Goal: Navigation & Orientation: Find specific page/section

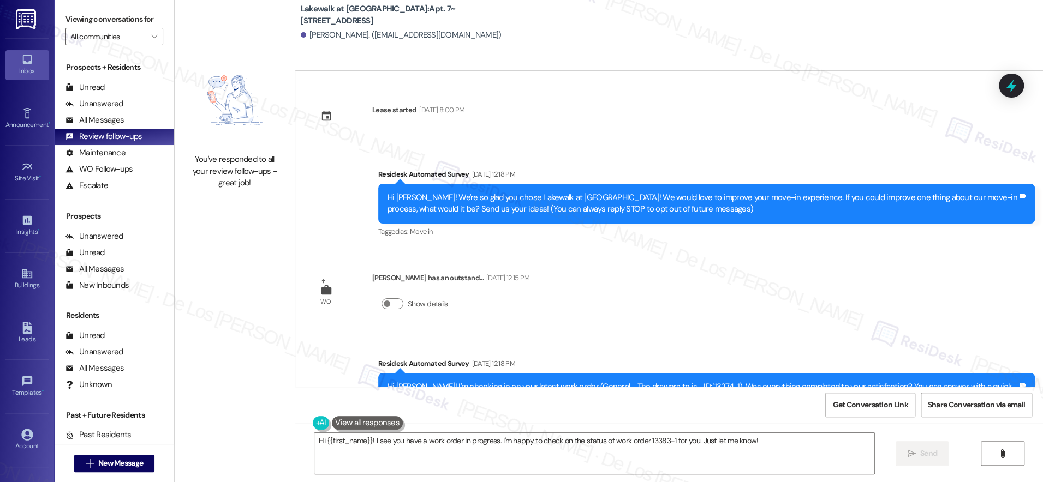
scroll to position [459, 0]
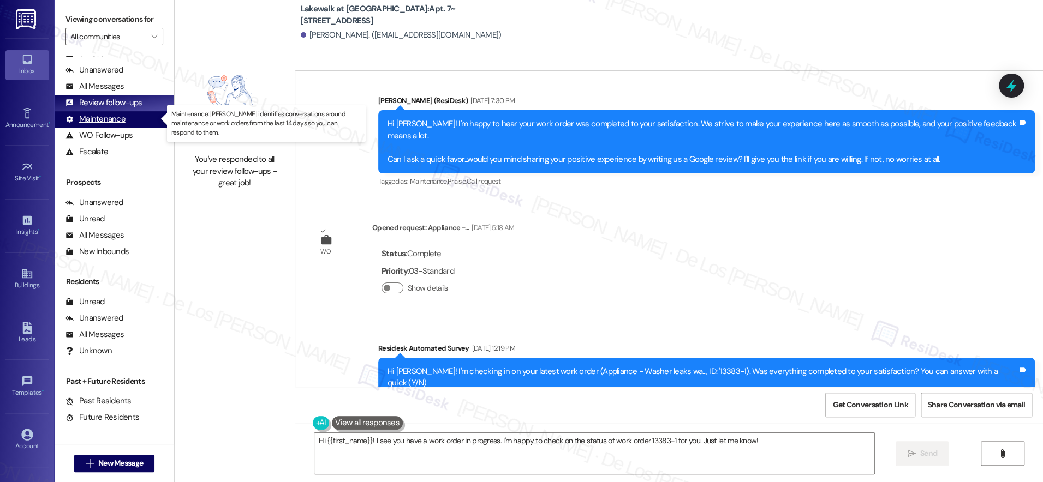
click at [109, 126] on div "Maintenance (undefined)" at bounding box center [114, 119] width 119 height 16
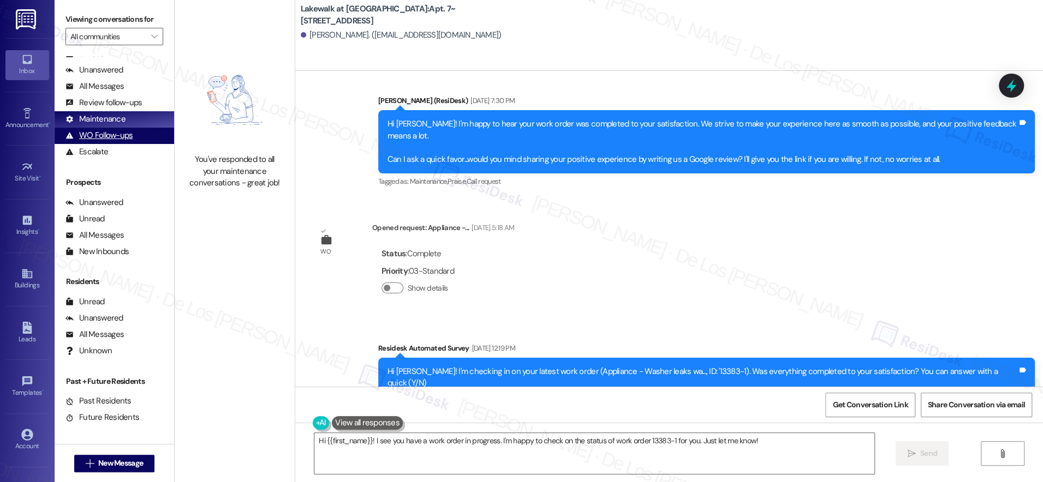
click at [113, 134] on div "WO Follow-ups" at bounding box center [98, 135] width 67 height 11
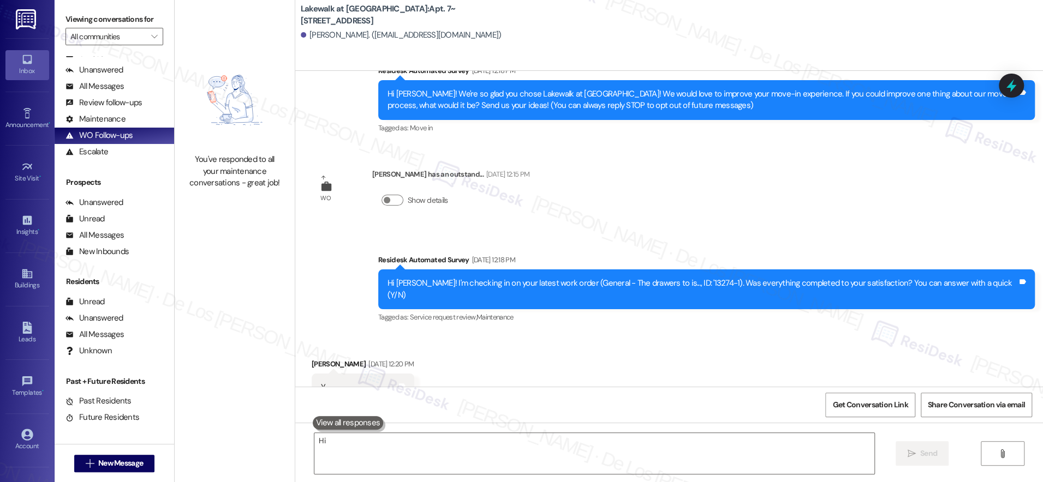
scroll to position [131, 0]
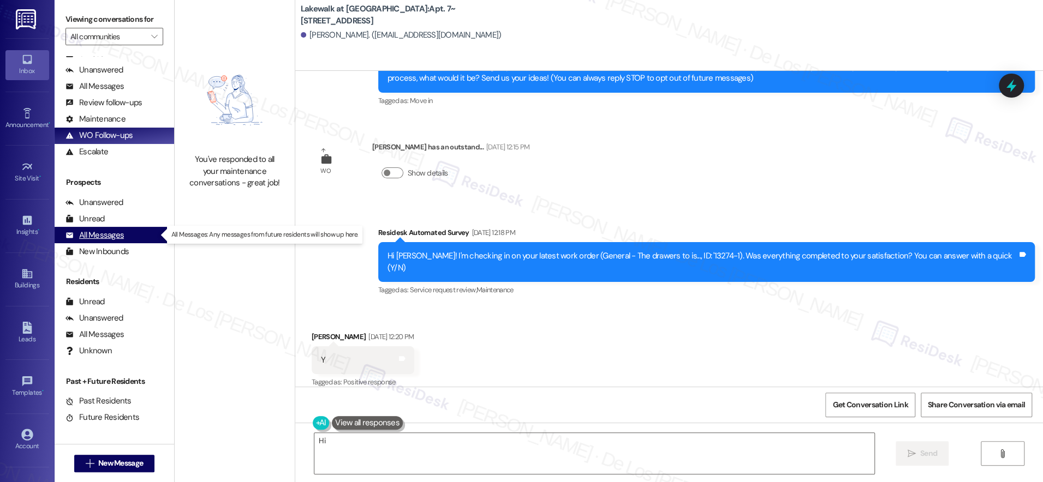
click at [132, 231] on div "All Messages (undefined)" at bounding box center [114, 235] width 119 height 16
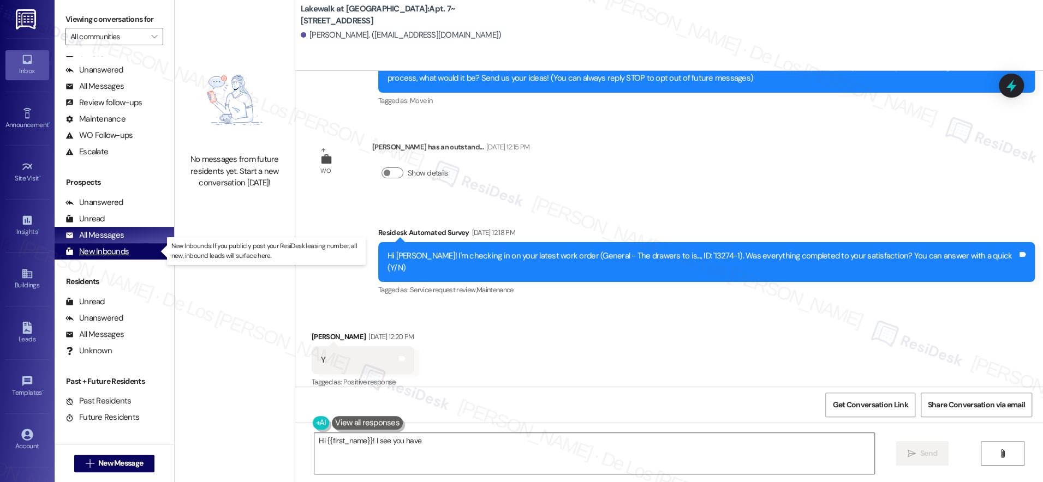
click at [129, 252] on div "New Inbounds (0)" at bounding box center [114, 251] width 119 height 16
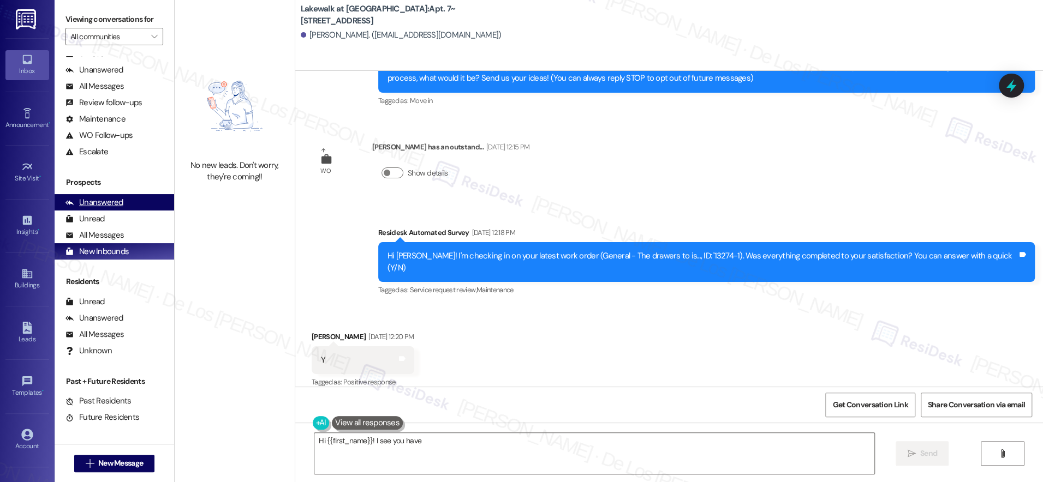
click at [131, 203] on div "Unanswered (0)" at bounding box center [114, 202] width 119 height 16
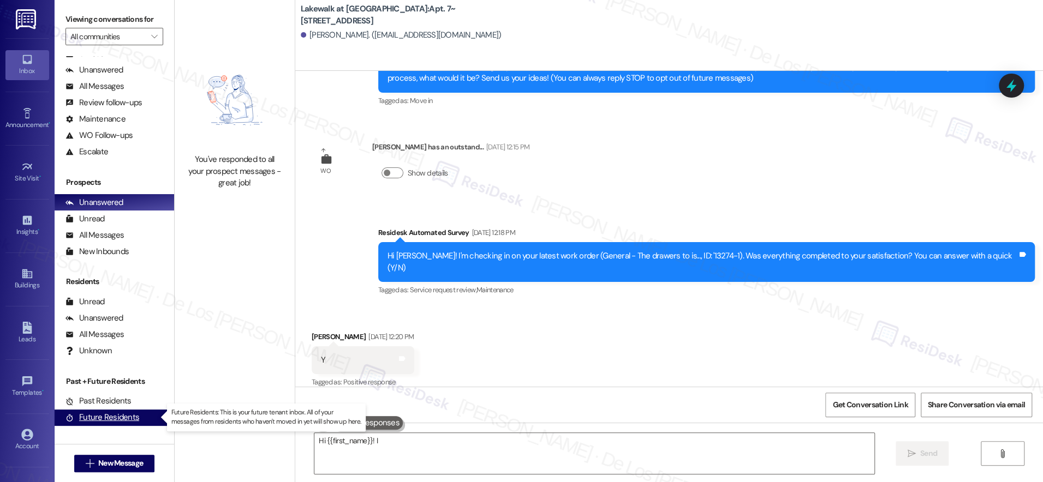
click at [111, 418] on div "Future Residents" at bounding box center [102, 417] width 74 height 11
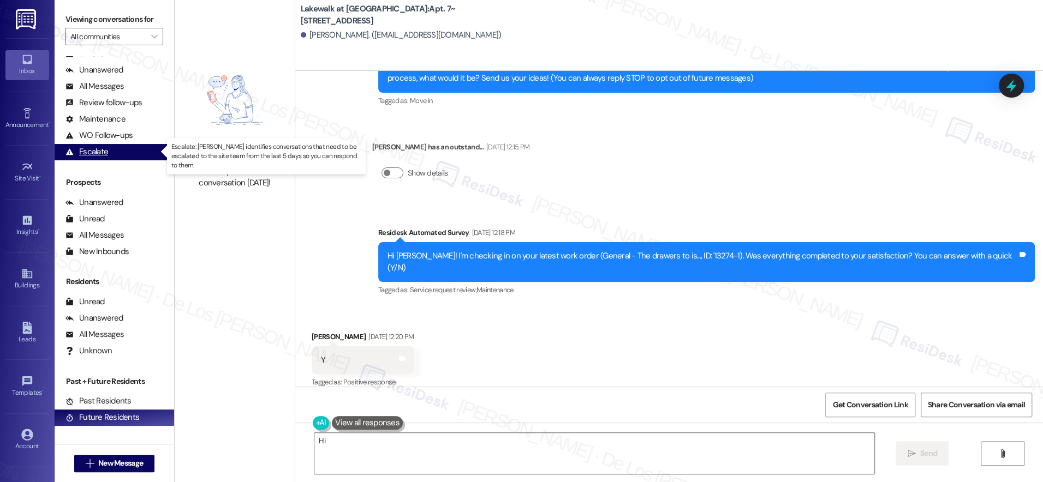
click at [97, 146] on div "Escalate" at bounding box center [86, 151] width 43 height 11
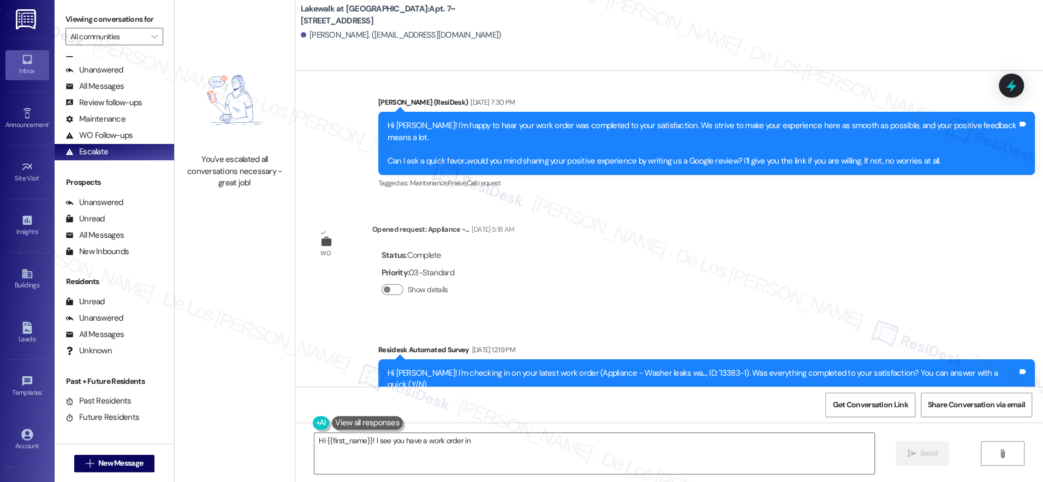
scroll to position [459, 0]
